Goal: Information Seeking & Learning: Learn about a topic

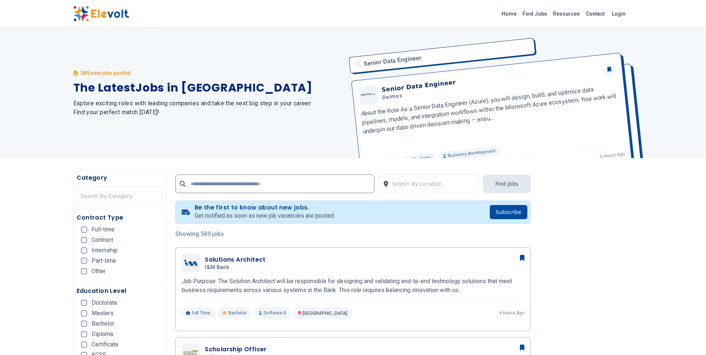
click at [110, 325] on span "Bachelor" at bounding box center [103, 324] width 23 height 6
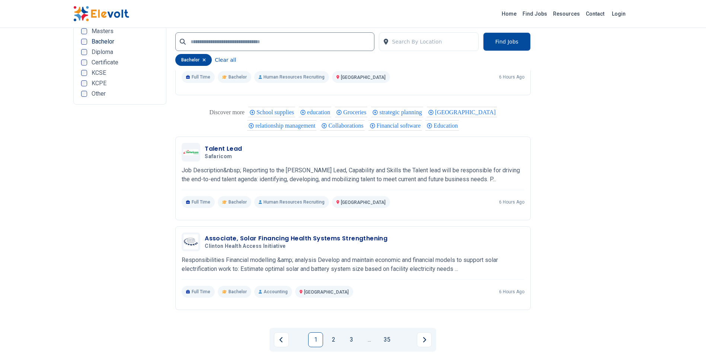
scroll to position [1405, 0]
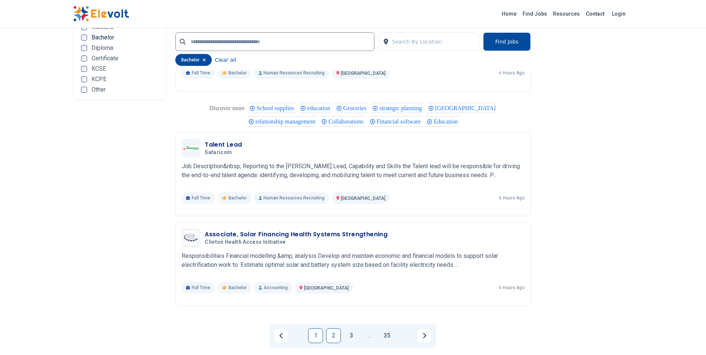
click at [338, 335] on link "2" at bounding box center [333, 335] width 15 height 15
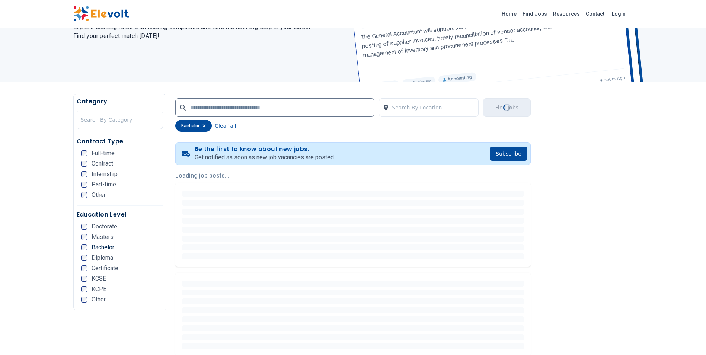
scroll to position [0, 0]
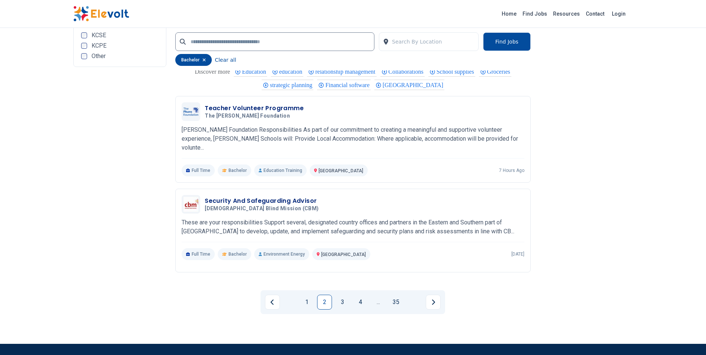
scroll to position [1461, 0]
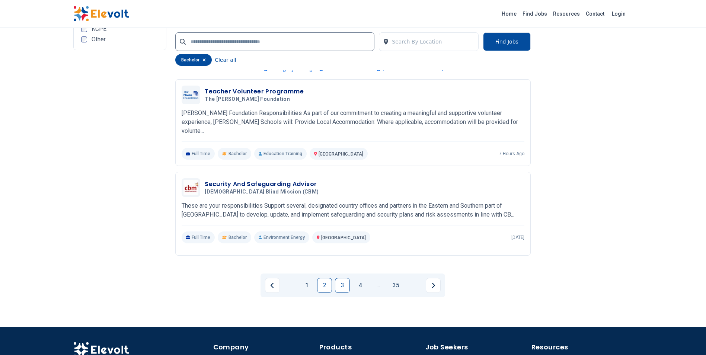
click at [346, 280] on link "3" at bounding box center [342, 285] width 15 height 15
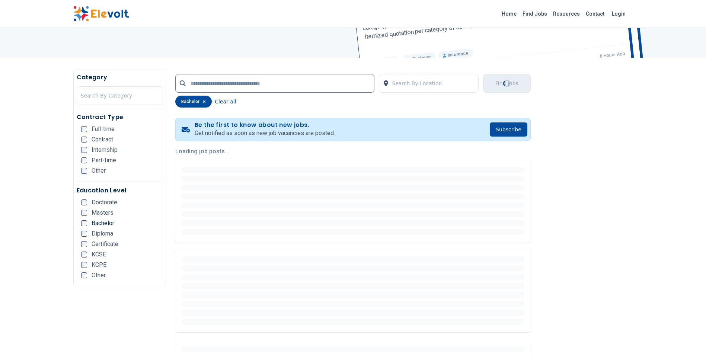
scroll to position [13, 0]
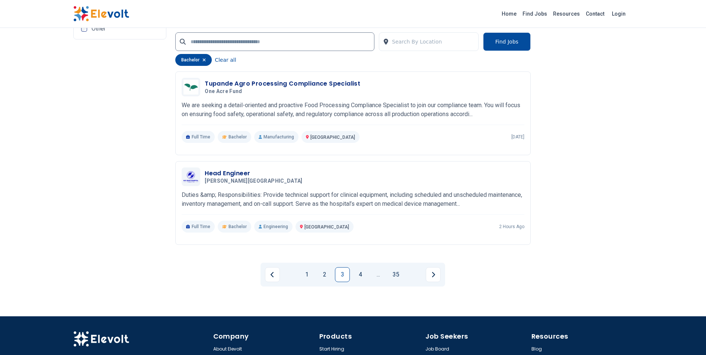
scroll to position [1532, 0]
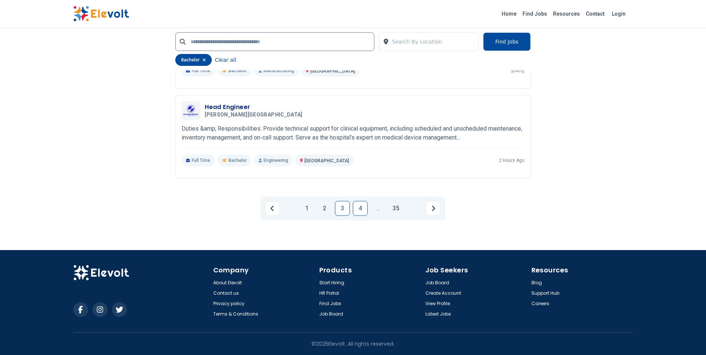
click at [354, 206] on link "4" at bounding box center [360, 208] width 15 height 15
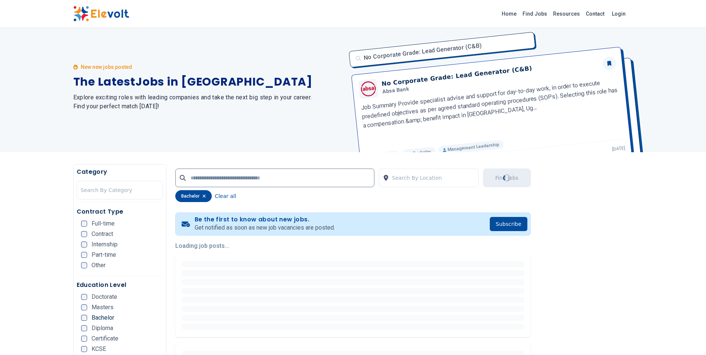
scroll to position [0, 0]
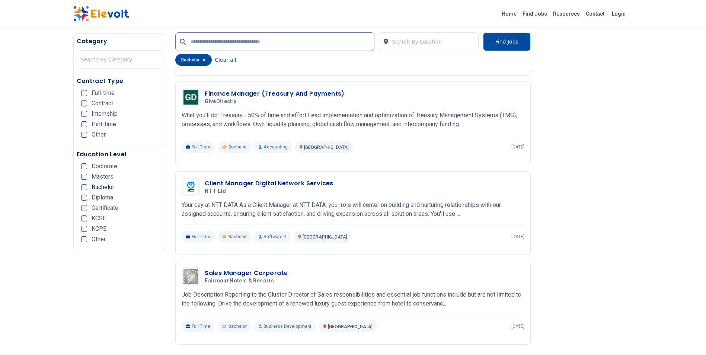
scroll to position [411, 0]
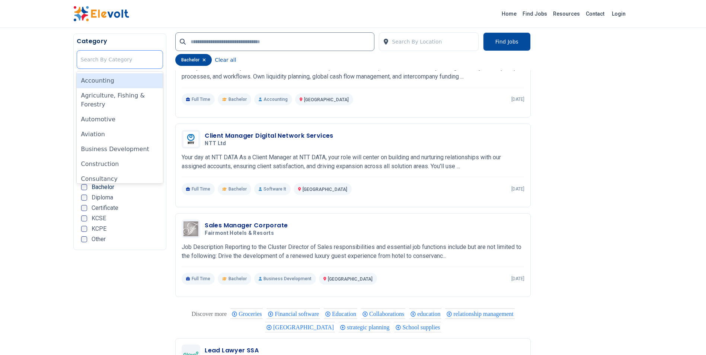
click at [143, 57] on div at bounding box center [120, 59] width 79 height 15
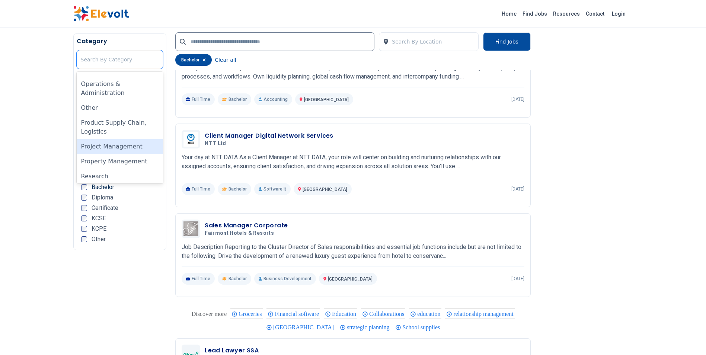
scroll to position [393, 0]
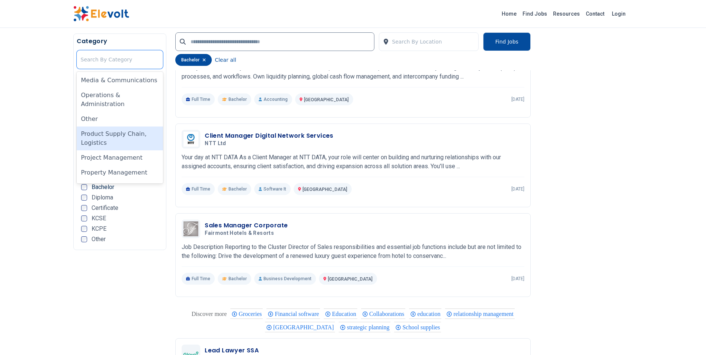
click at [135, 134] on div "Product Supply Chain, Logistics" at bounding box center [120, 139] width 87 height 24
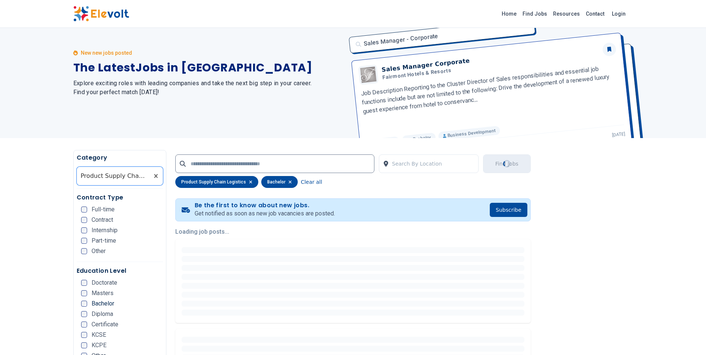
scroll to position [0, 0]
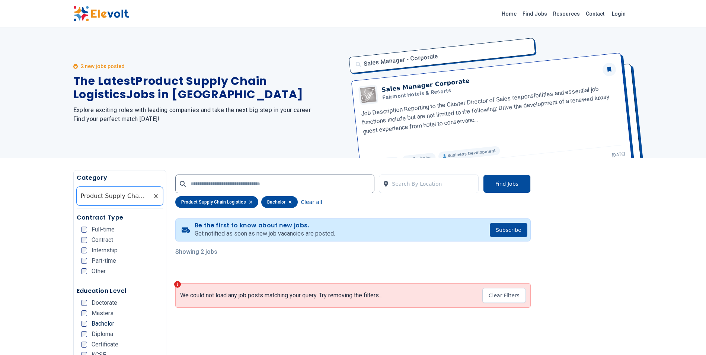
click at [193, 252] on p "Showing 2 jobs" at bounding box center [352, 251] width 355 height 9
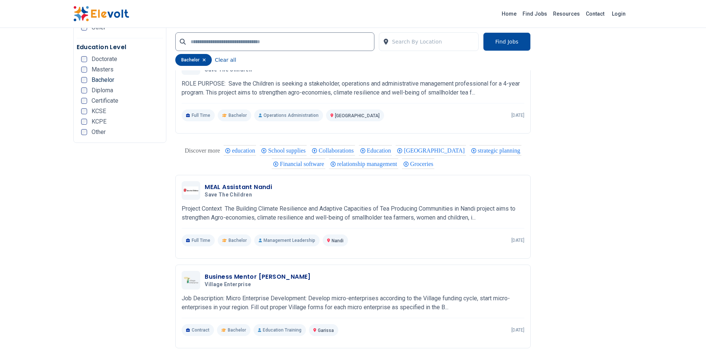
scroll to position [1514, 0]
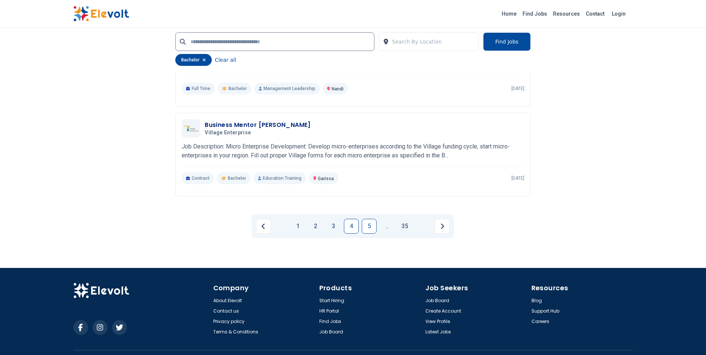
click at [370, 223] on link "5" at bounding box center [369, 226] width 15 height 15
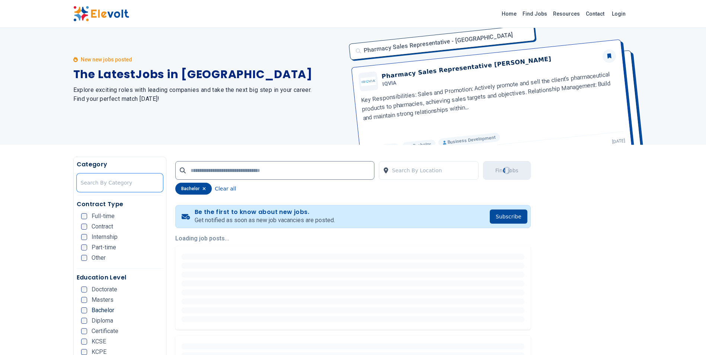
scroll to position [0, 0]
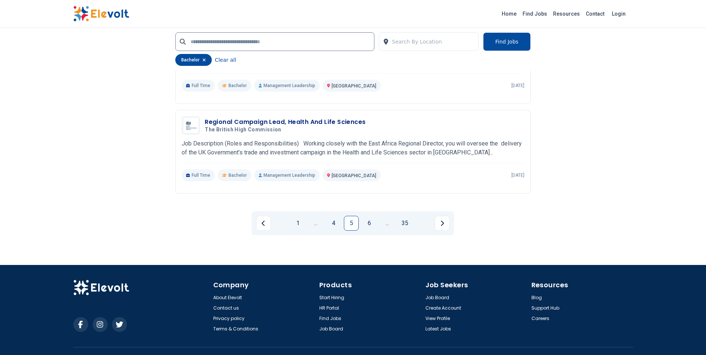
scroll to position [1514, 0]
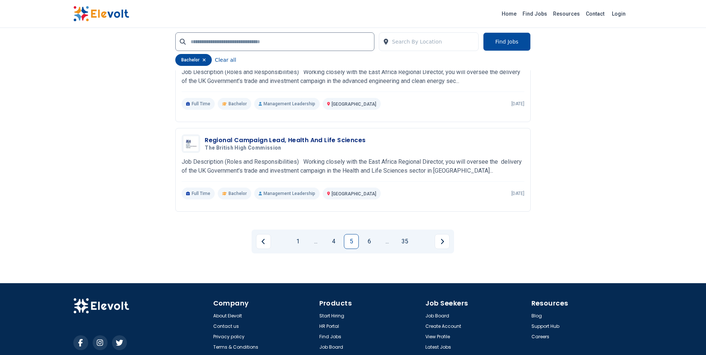
click at [373, 234] on link "6" at bounding box center [369, 241] width 15 height 15
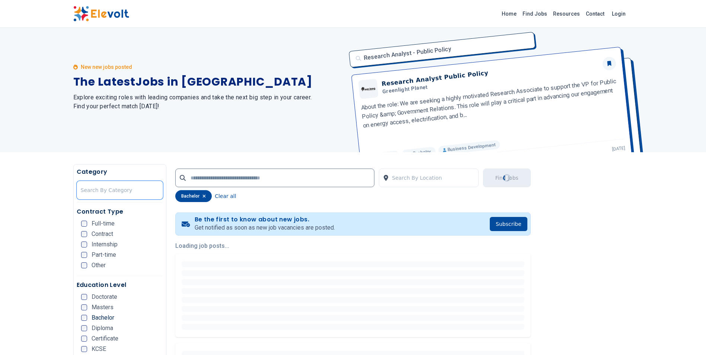
scroll to position [0, 0]
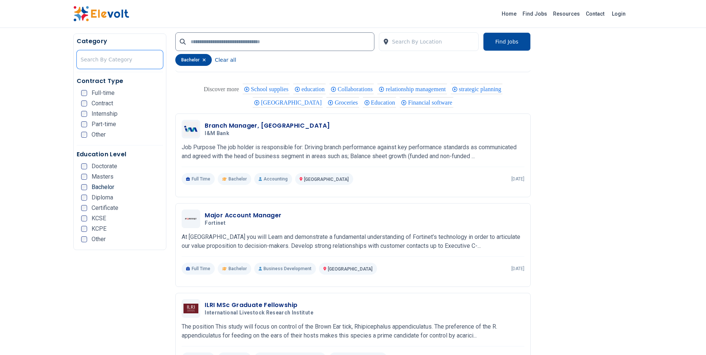
scroll to position [642, 0]
